Goal: Task Accomplishment & Management: Use online tool/utility

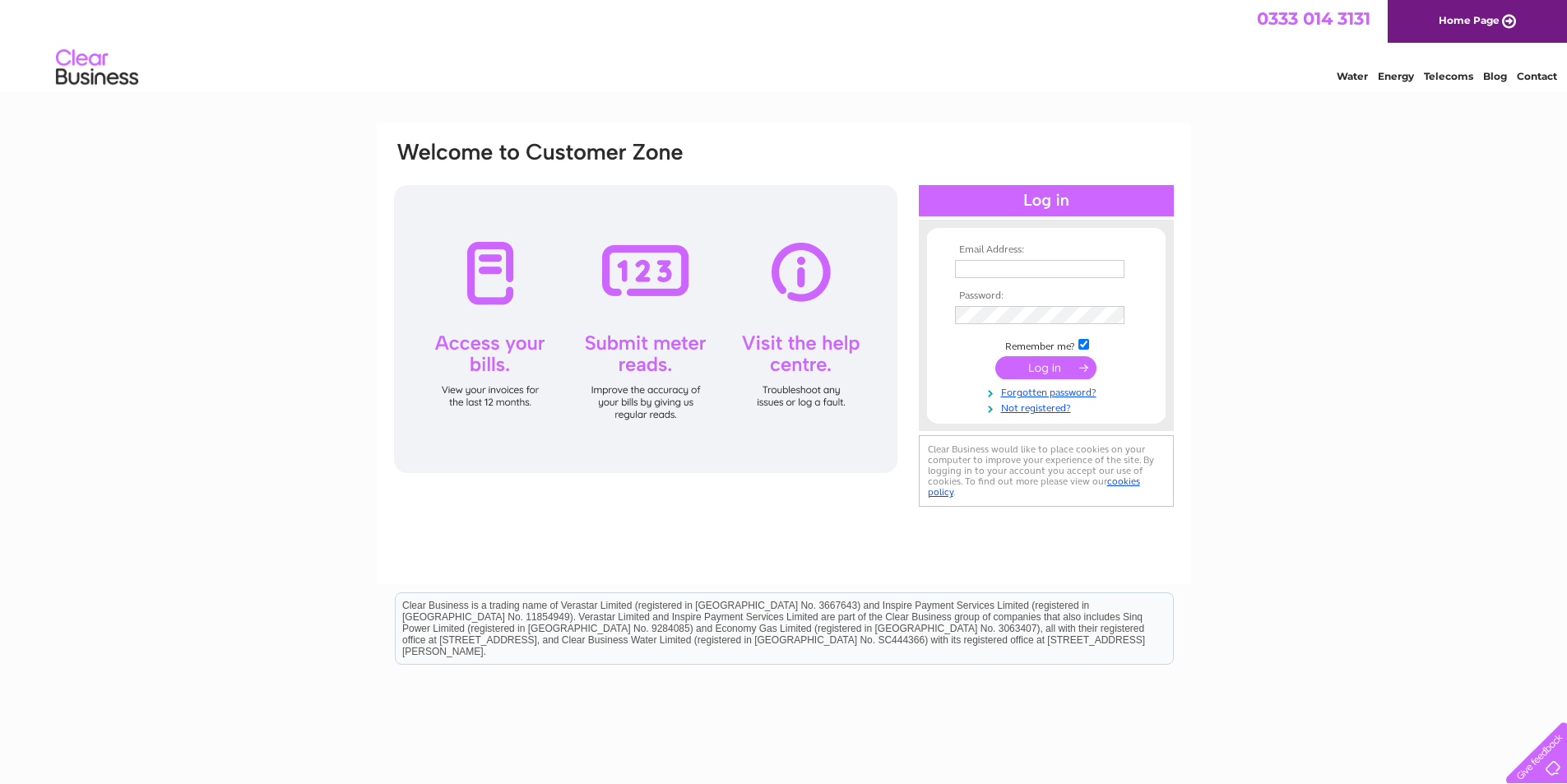
click at [978, 272] on input "text" at bounding box center [1040, 269] width 169 height 18
type input "[EMAIL_ADDRESS][DOMAIN_NAME]"
click at [996, 358] on input "submit" at bounding box center [1046, 369] width 102 height 23
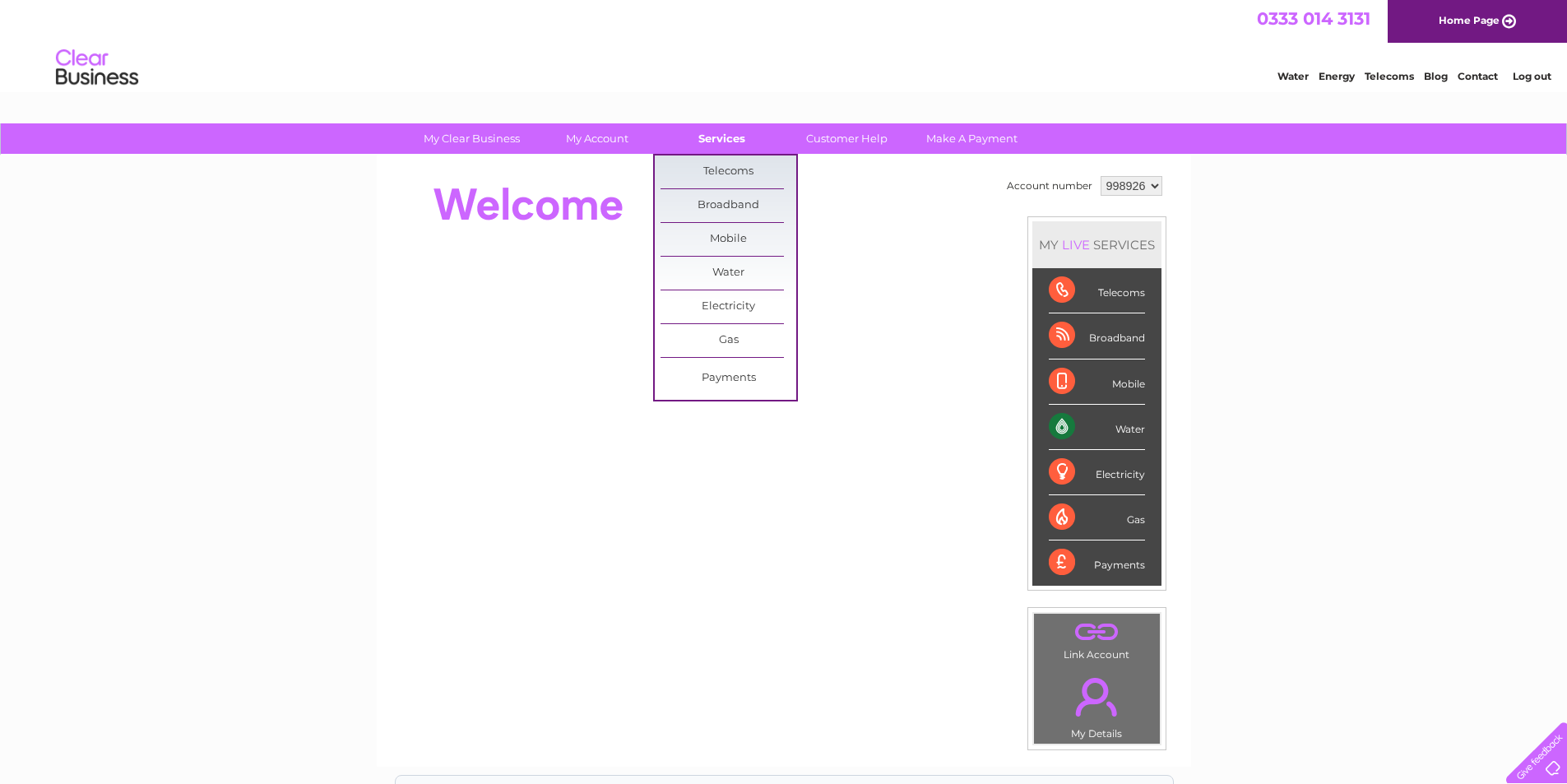
click at [722, 139] on link "Services" at bounding box center [722, 138] width 135 height 30
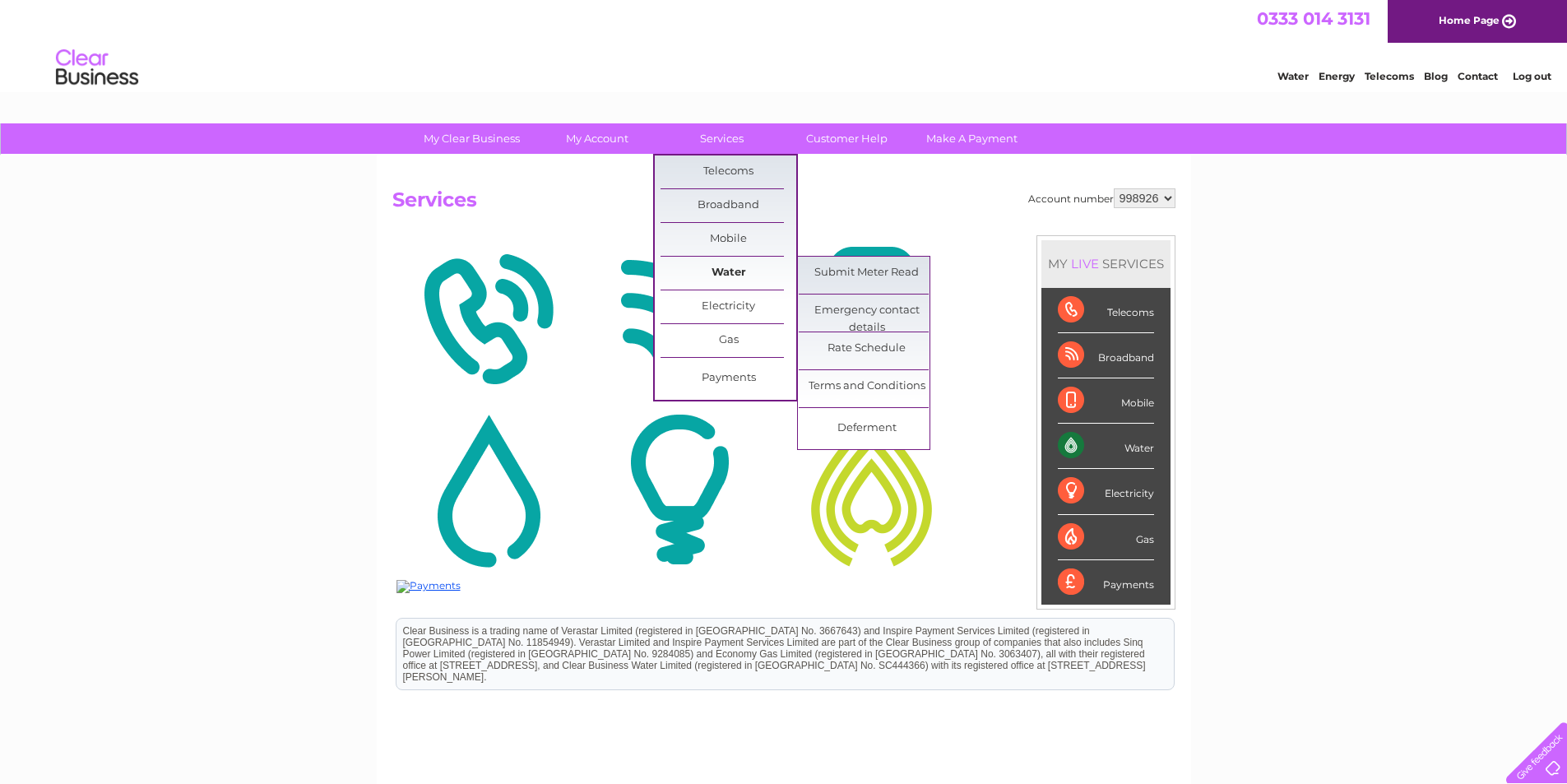
click at [719, 273] on link "Water" at bounding box center [729, 273] width 135 height 33
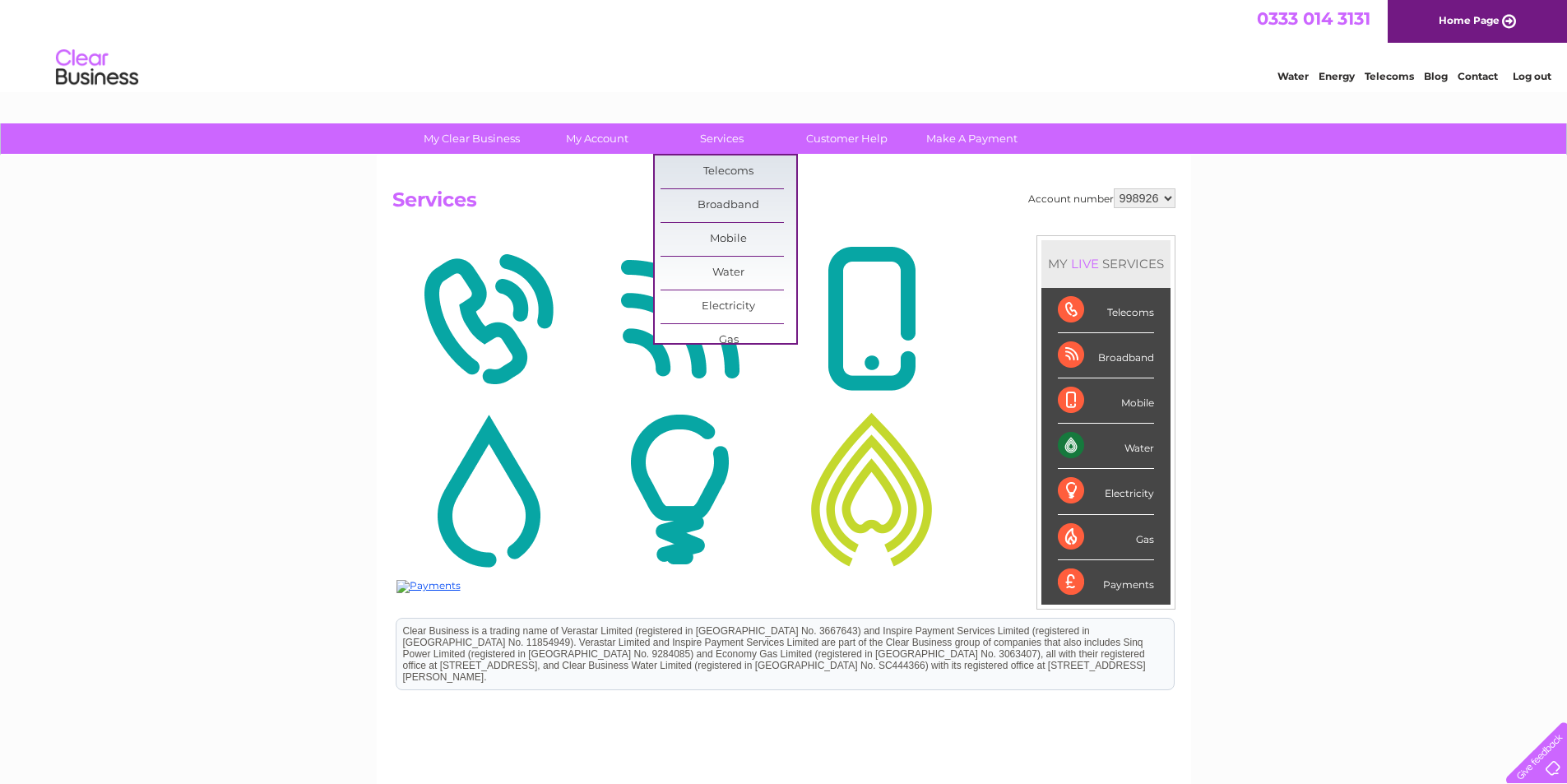
click at [826, 272] on img at bounding box center [871, 319] width 183 height 159
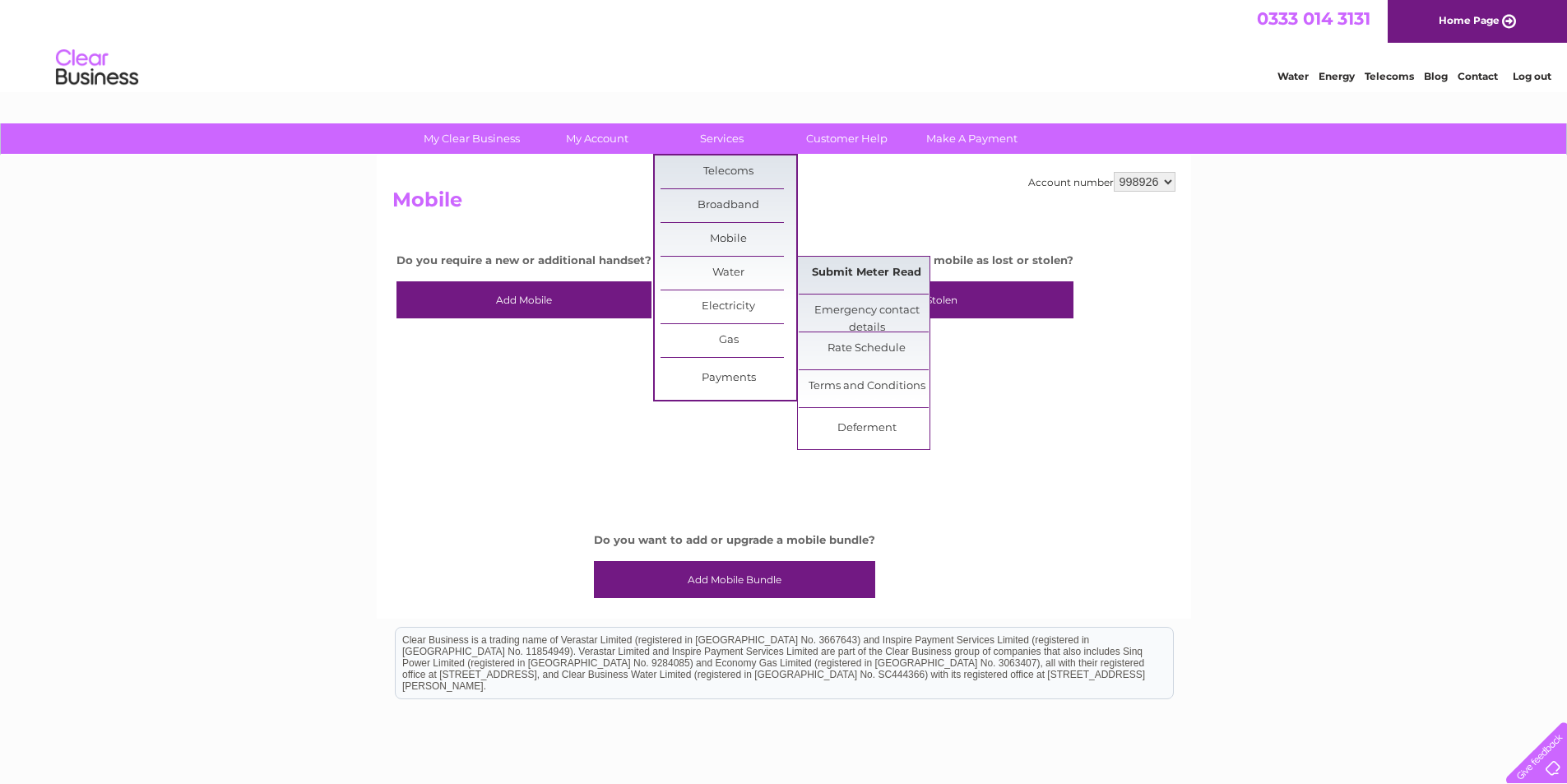
click at [835, 270] on link "Submit Meter Read" at bounding box center [867, 273] width 135 height 33
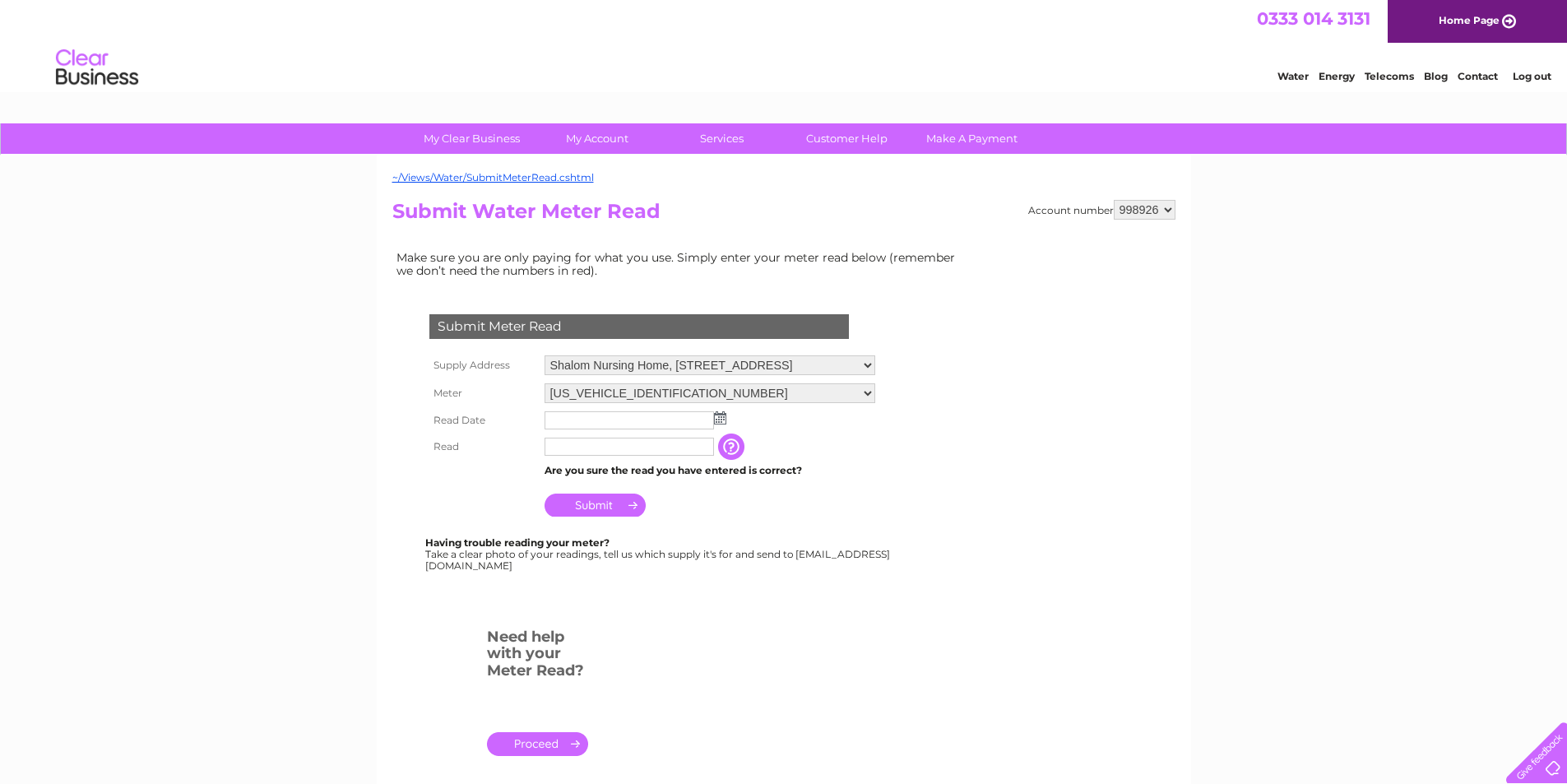
click at [592, 416] on input "text" at bounding box center [629, 420] width 169 height 18
click at [724, 413] on img at bounding box center [719, 417] width 12 height 13
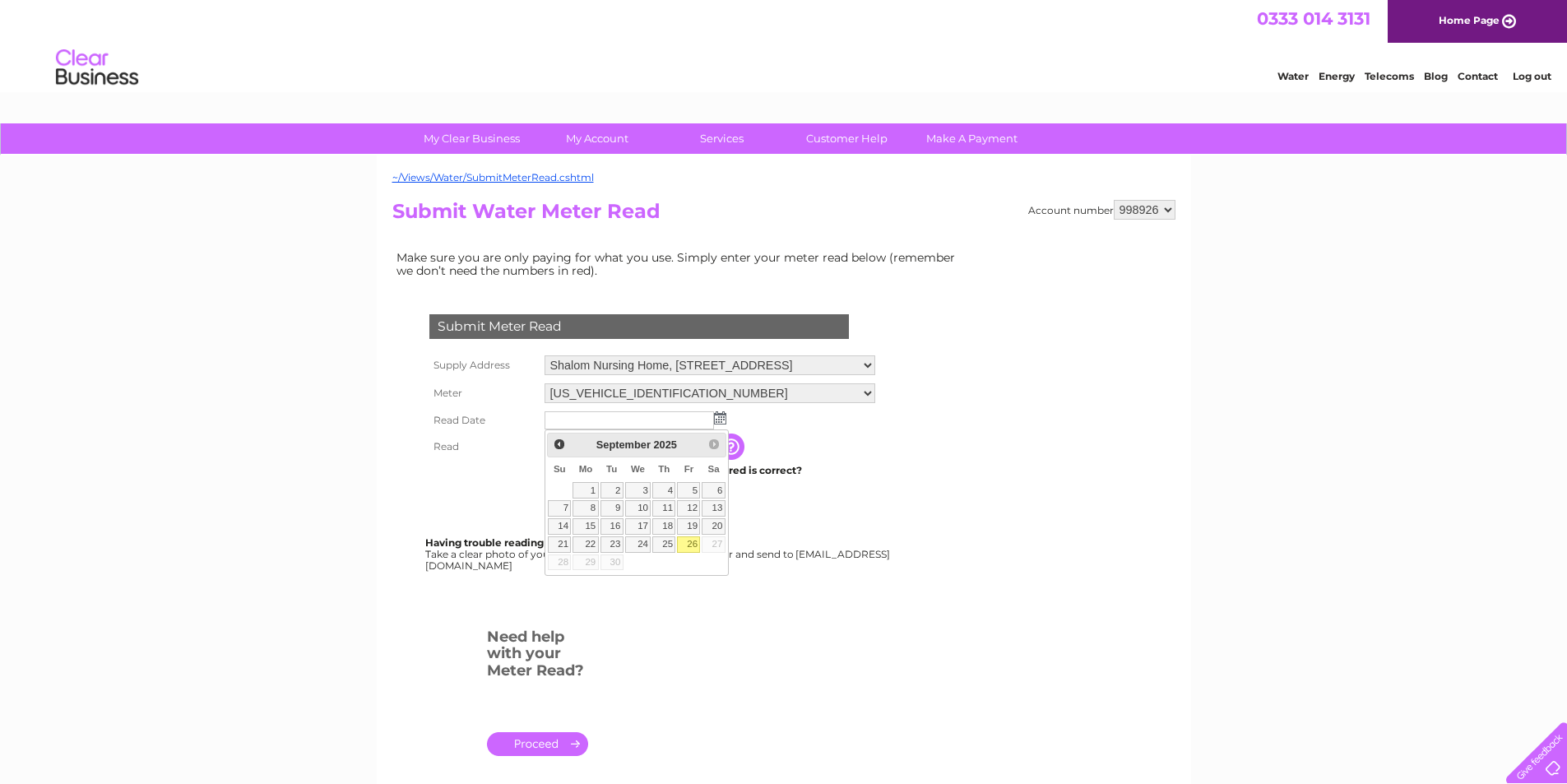
click at [687, 544] on link "26" at bounding box center [688, 544] width 23 height 16
type input "2025/09/26"
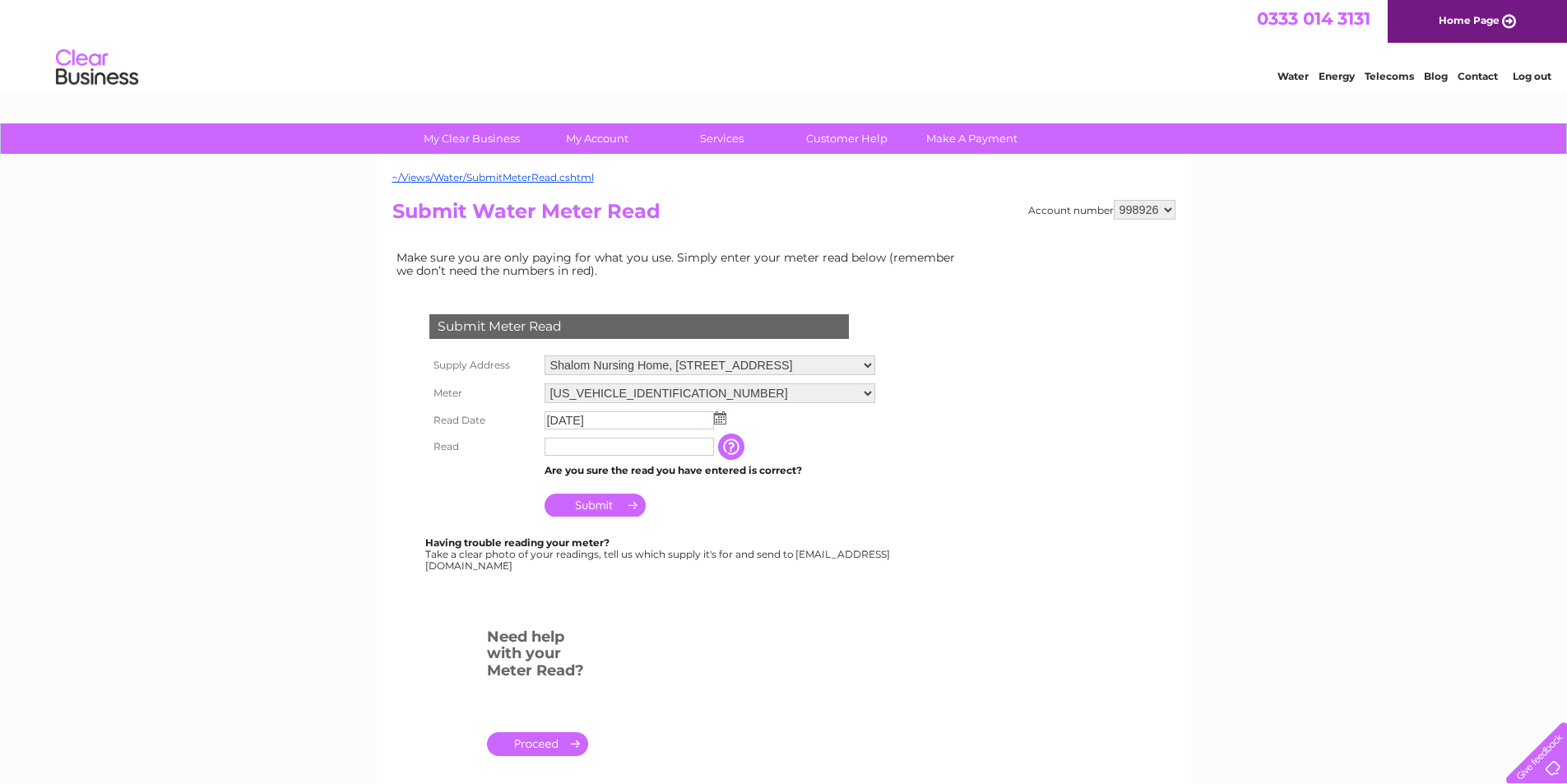
click at [621, 443] on input "text" at bounding box center [629, 446] width 169 height 18
type input "71768"
click at [616, 497] on input "Submit" at bounding box center [595, 504] width 102 height 23
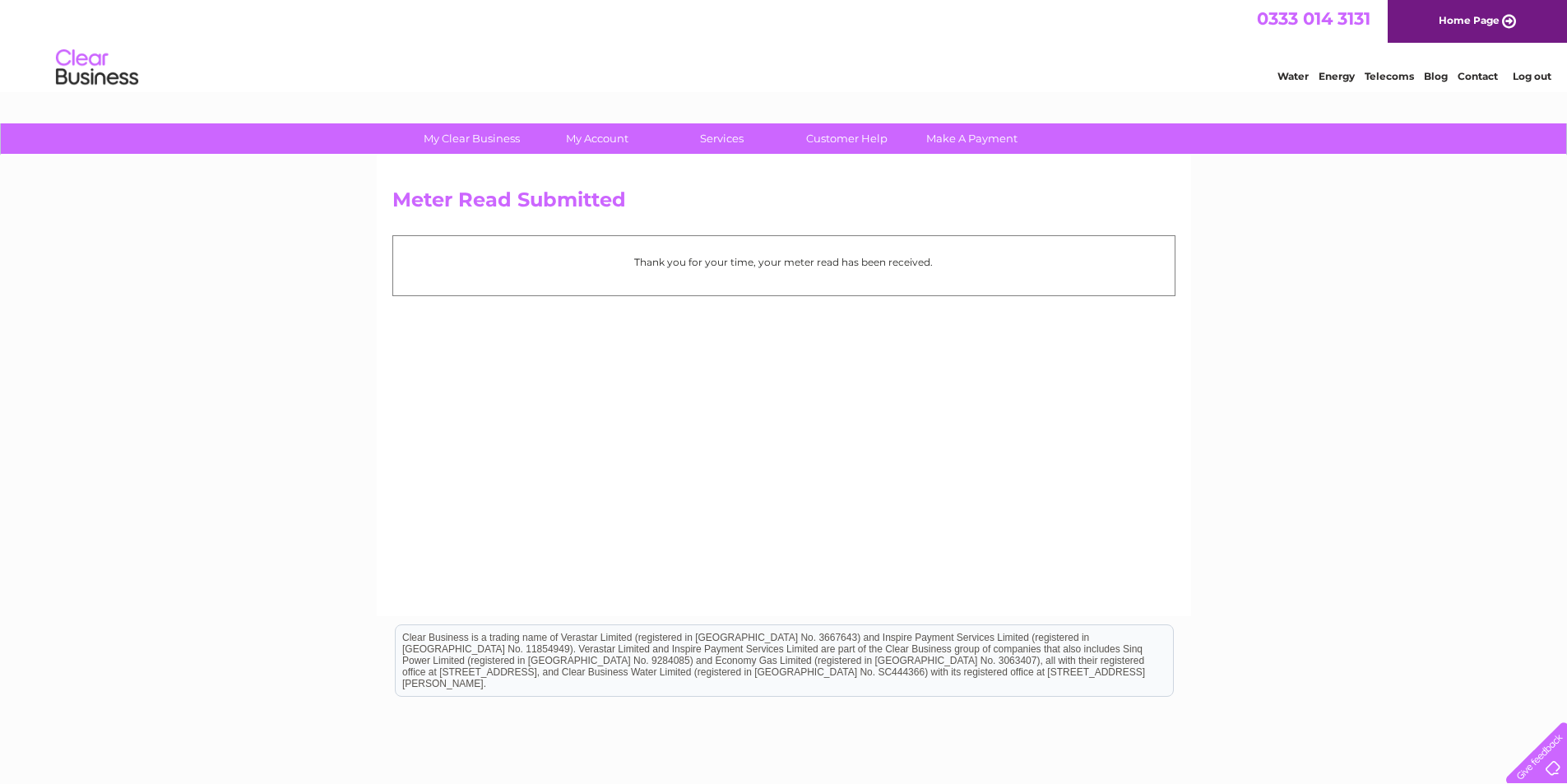
click at [1537, 75] on link "Log out" at bounding box center [1532, 75] width 38 height 12
